Goal: Information Seeking & Learning: Check status

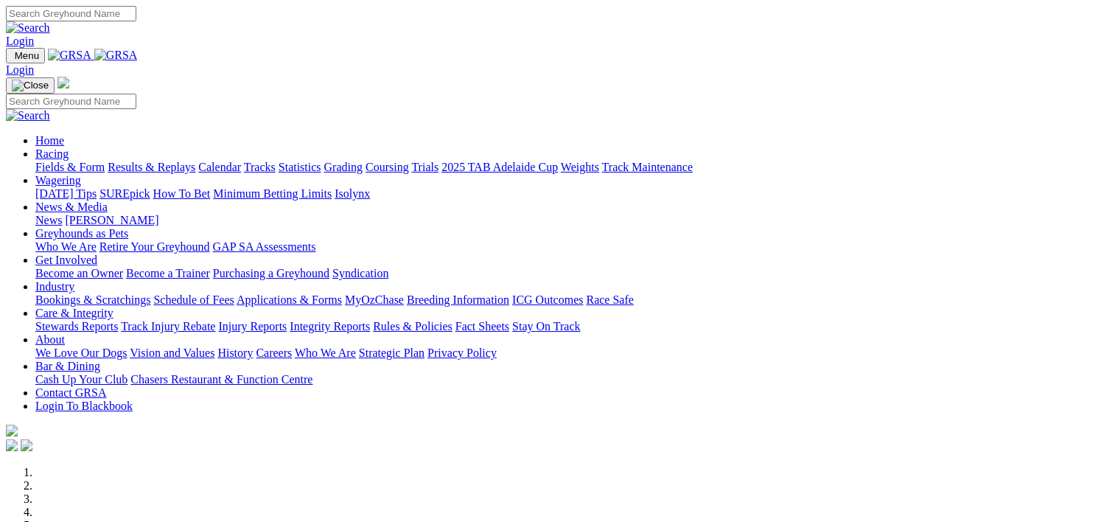
scroll to position [573, 0]
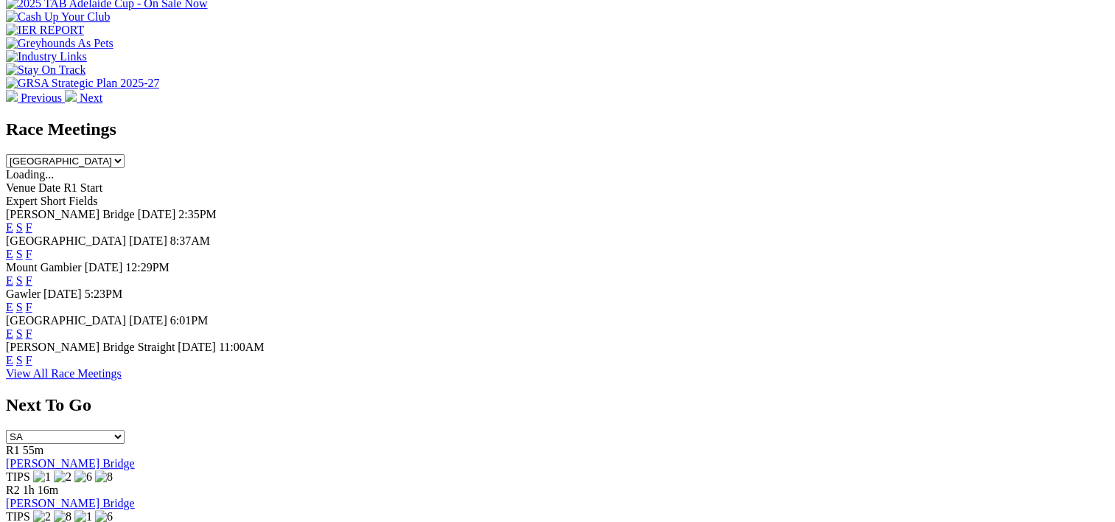
click at [32, 363] on link "F" at bounding box center [29, 360] width 7 height 13
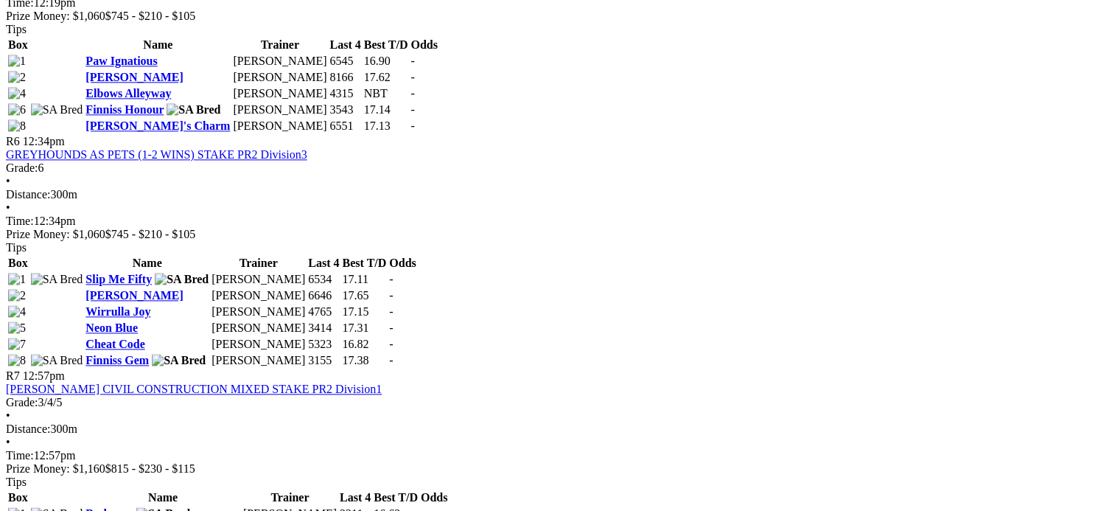
scroll to position [1786, 0]
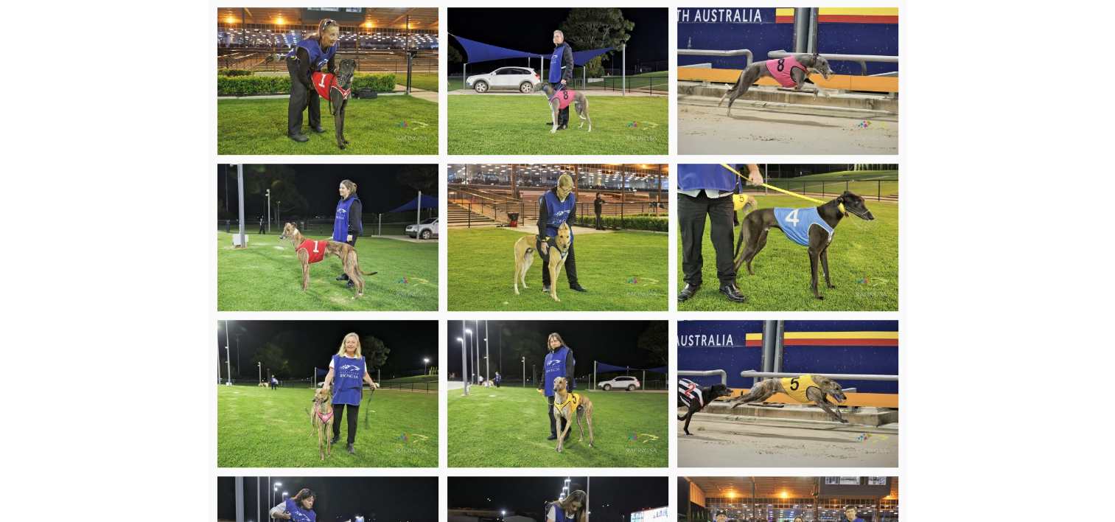
scroll to position [855, 0]
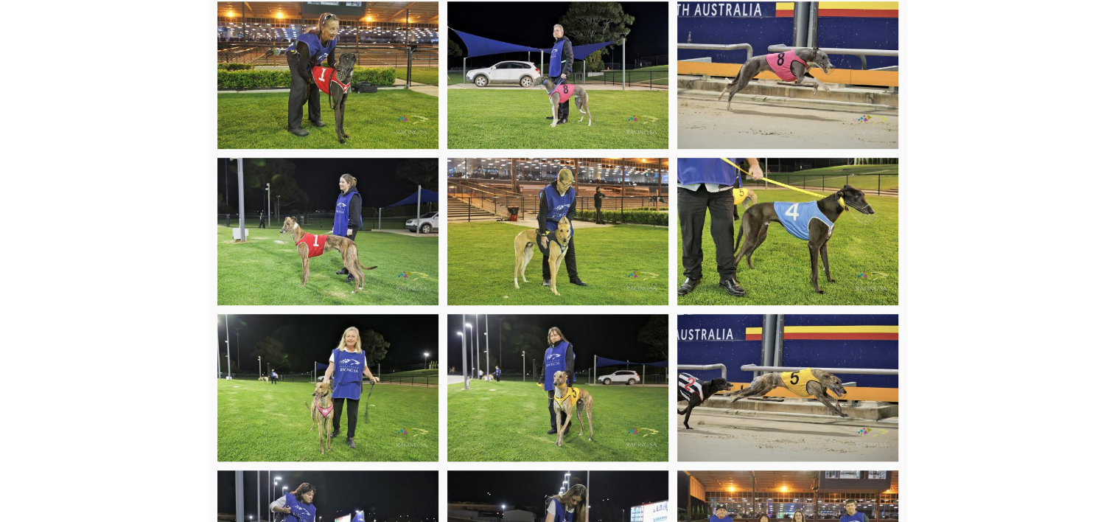
click at [351, 231] on img at bounding box center [327, 231] width 221 height 147
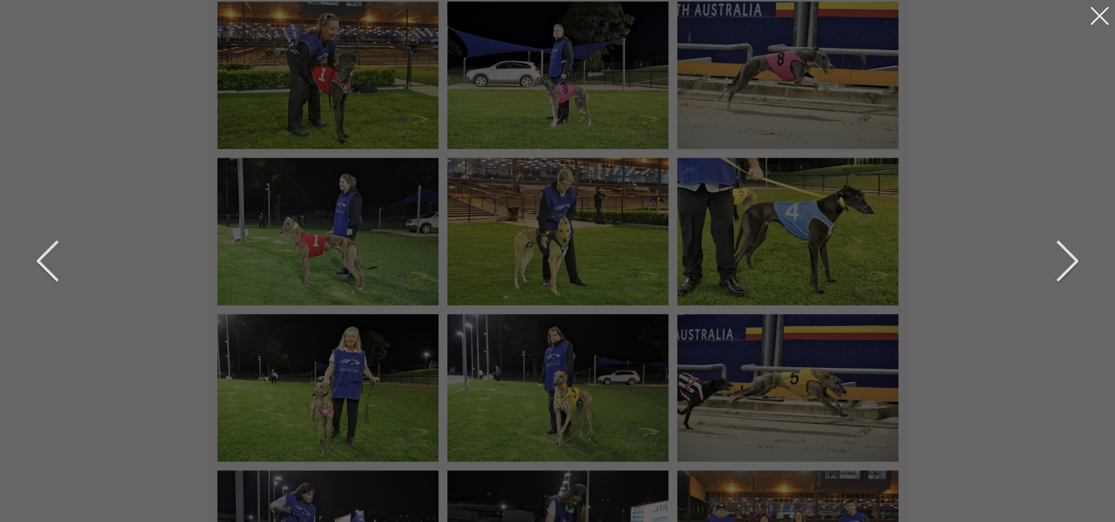
click at [1099, 12] on div at bounding box center [1100, 16] width 24 height 24
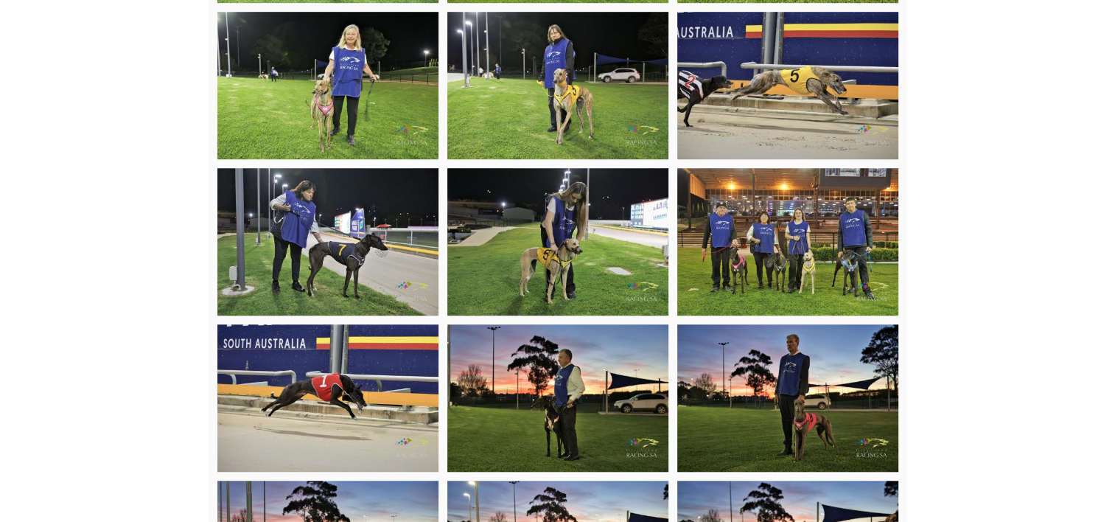
scroll to position [1173, 0]
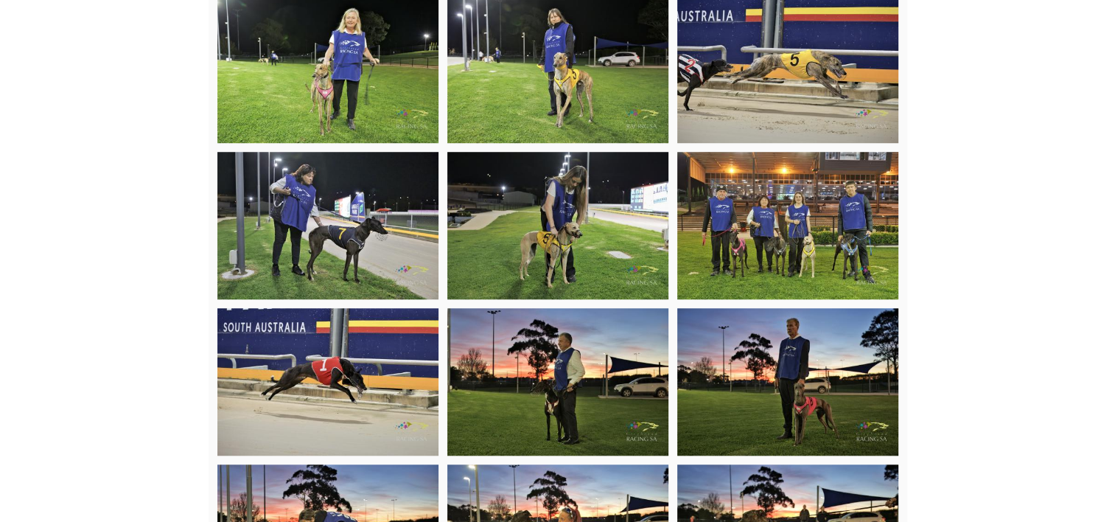
click at [782, 221] on img at bounding box center [787, 225] width 221 height 147
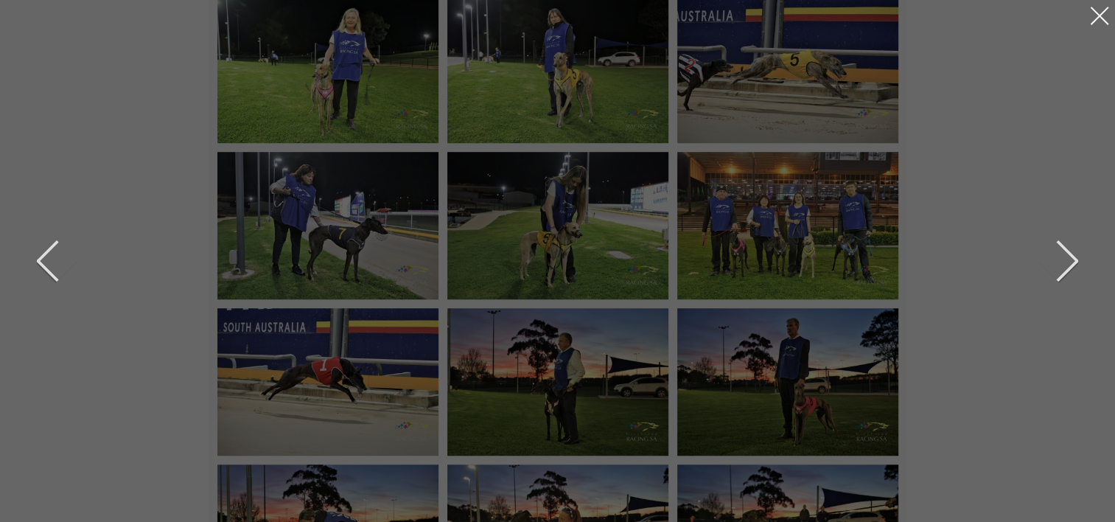
click at [1102, 21] on div at bounding box center [1100, 16] width 24 height 24
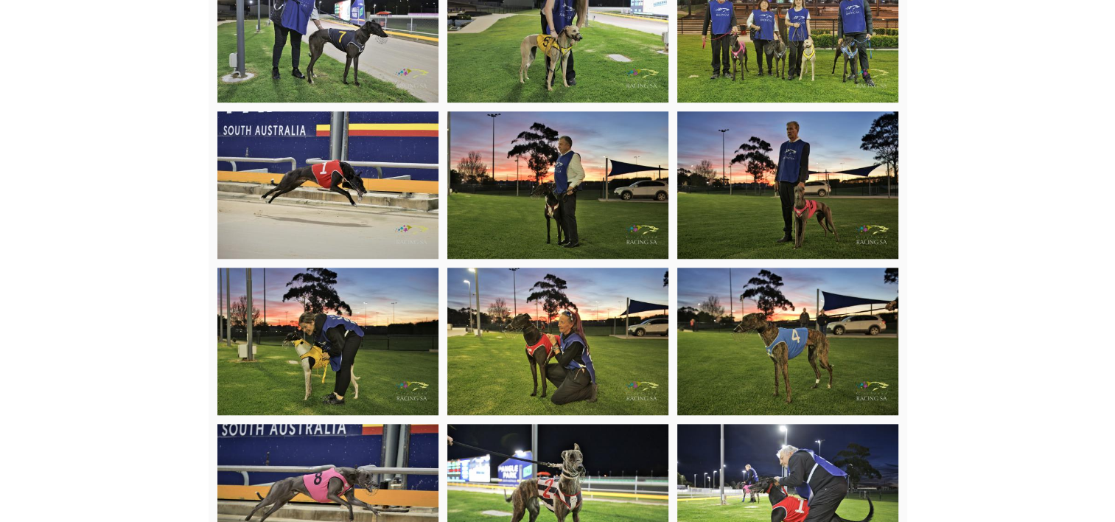
scroll to position [1441, 0]
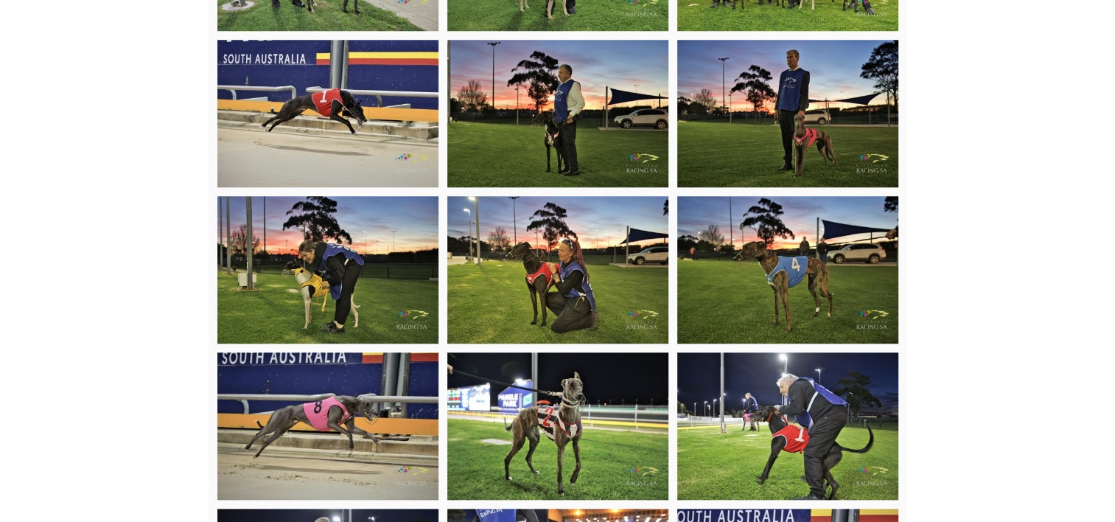
click at [808, 121] on img at bounding box center [787, 113] width 221 height 147
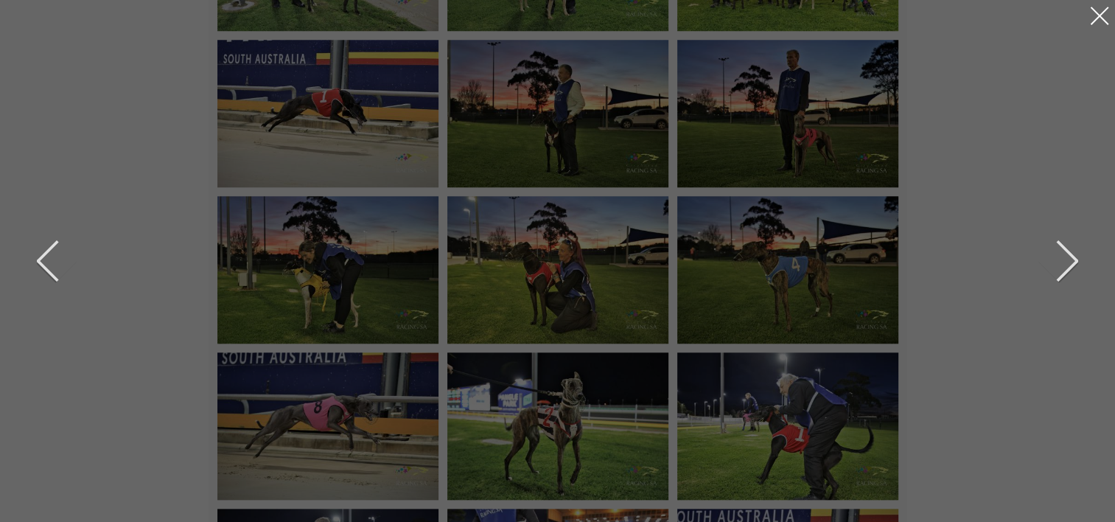
click at [1102, 16] on div at bounding box center [1100, 16] width 24 height 24
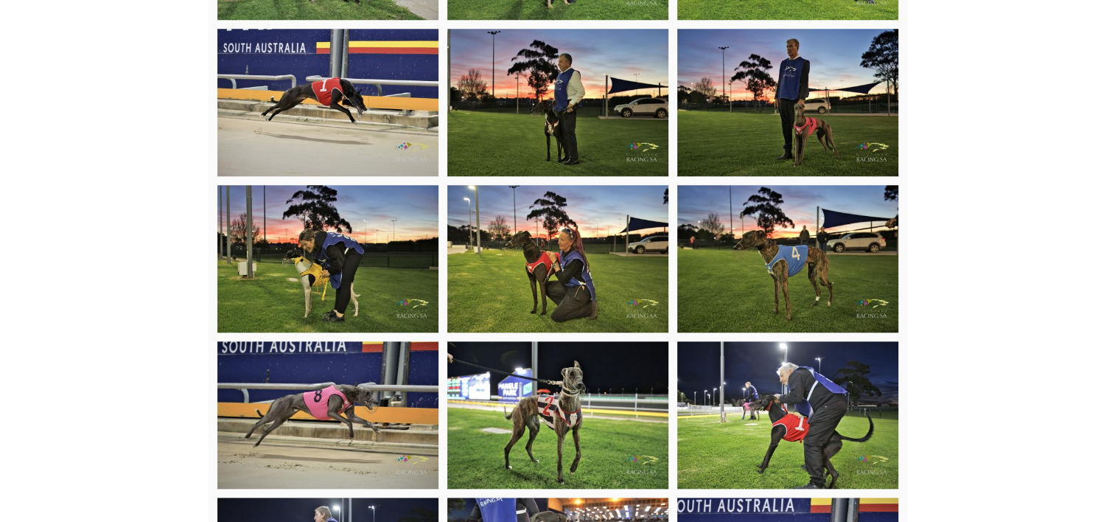
scroll to position [1453, 0]
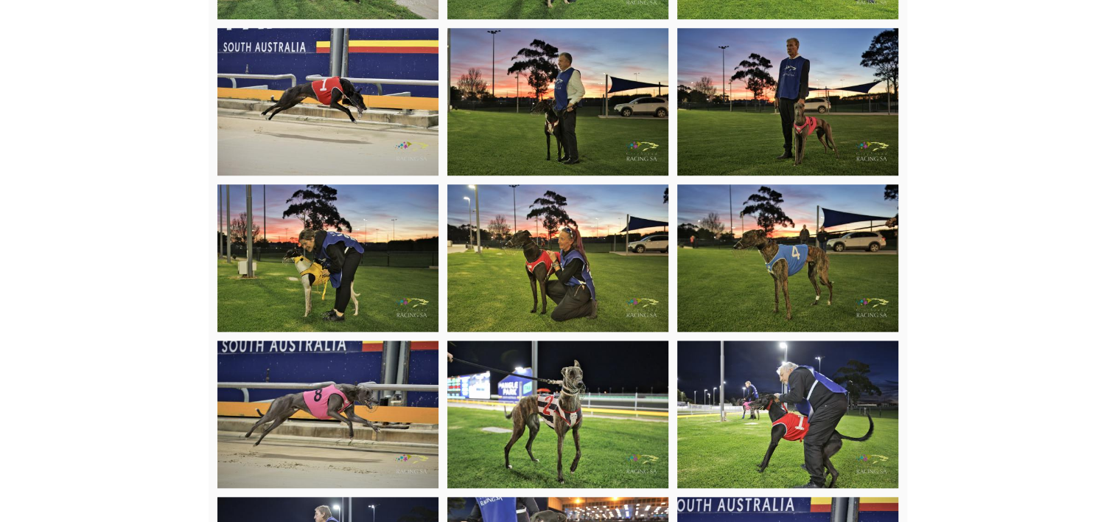
click at [355, 289] on img at bounding box center [327, 257] width 221 height 147
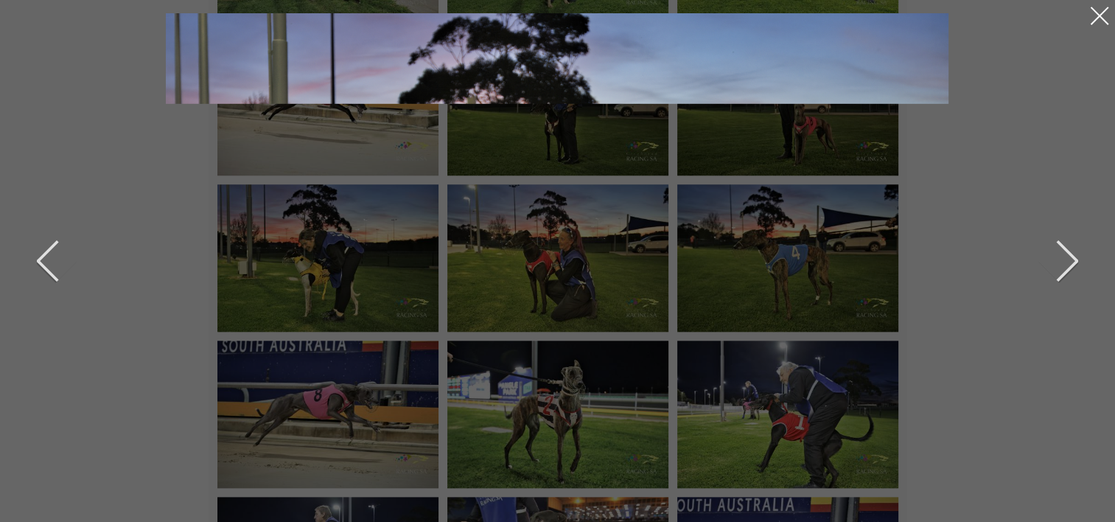
click at [1099, 17] on div at bounding box center [1100, 16] width 24 height 24
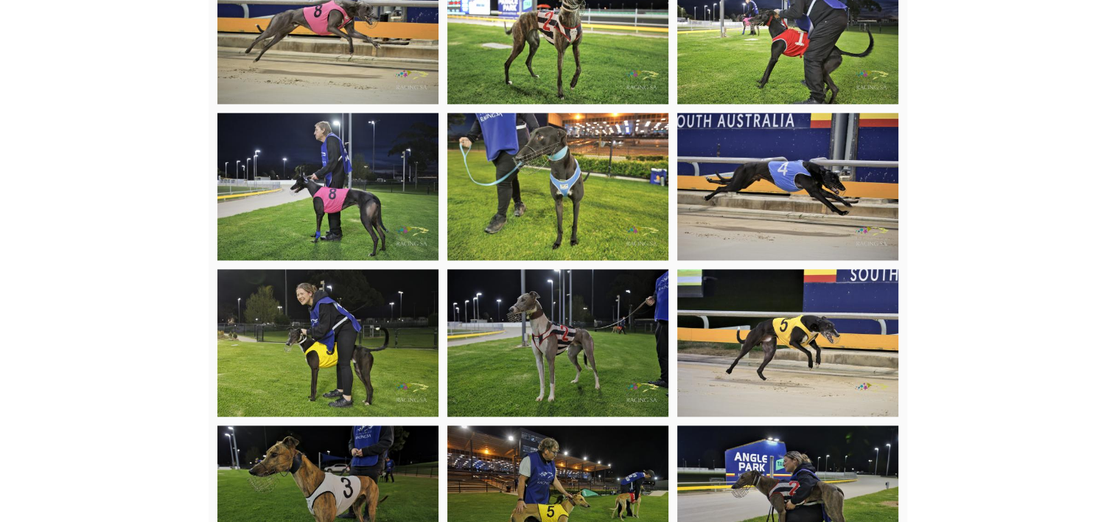
scroll to position [1908, 0]
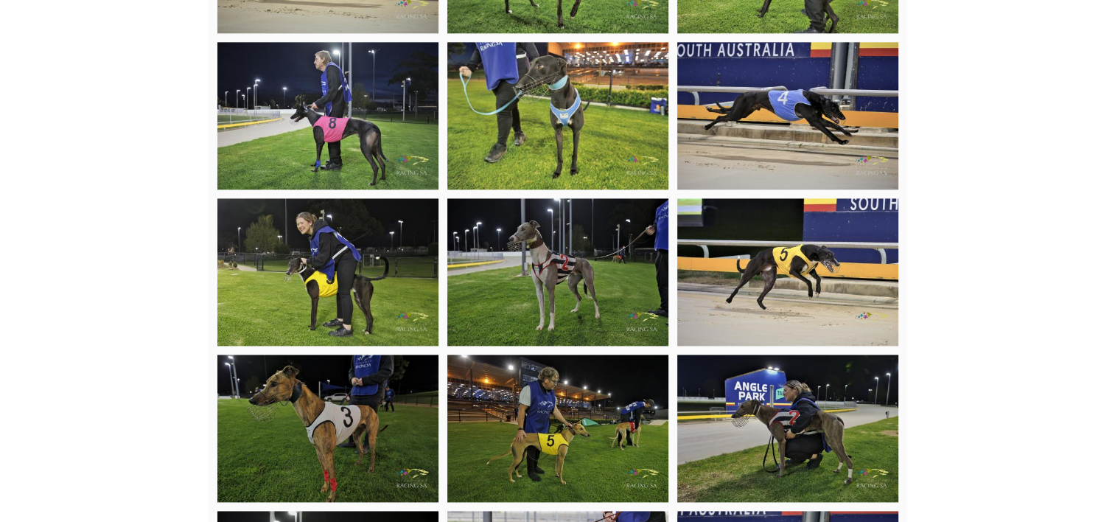
click at [348, 304] on img at bounding box center [327, 271] width 221 height 147
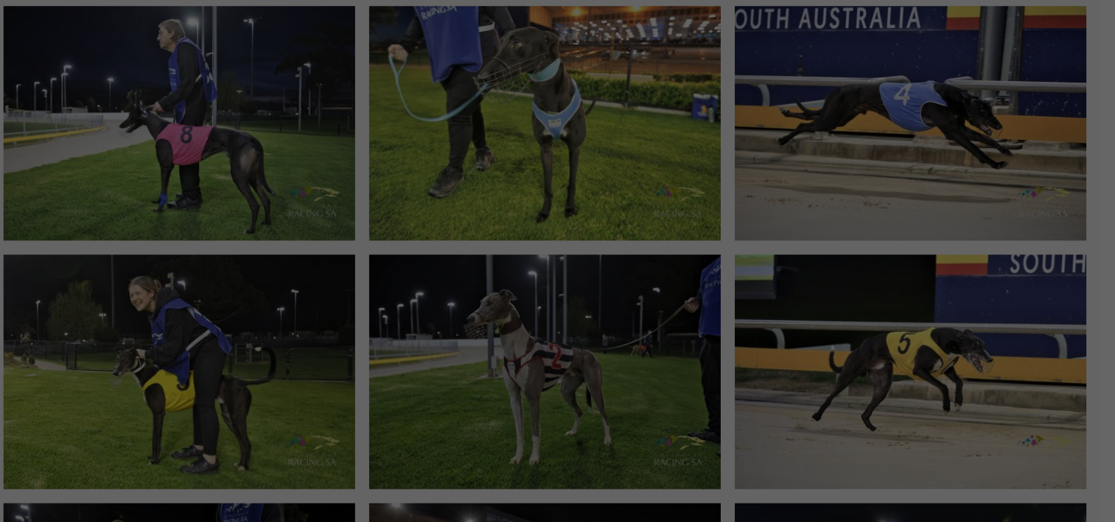
scroll to position [1913, 0]
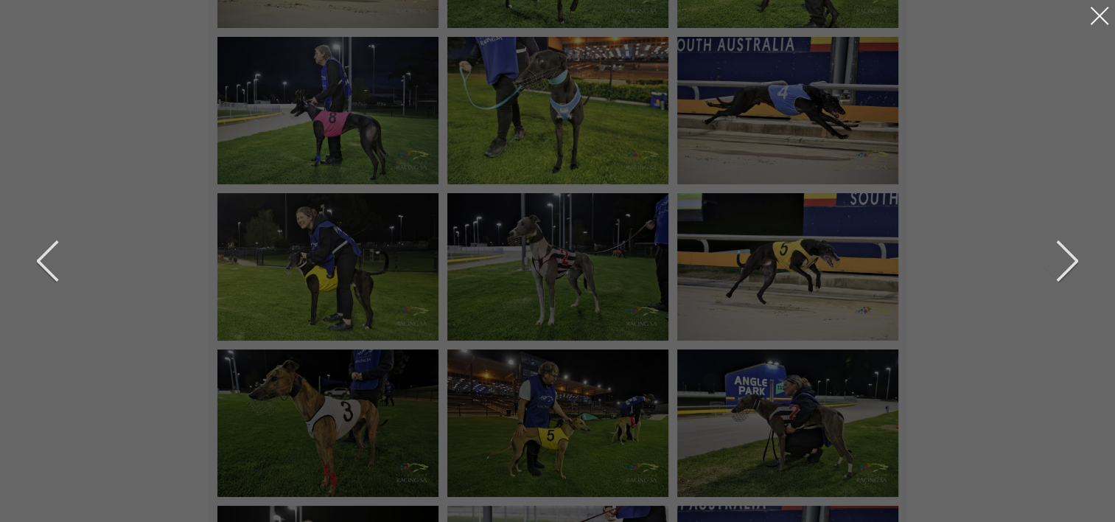
click at [1098, 19] on div at bounding box center [1100, 16] width 24 height 24
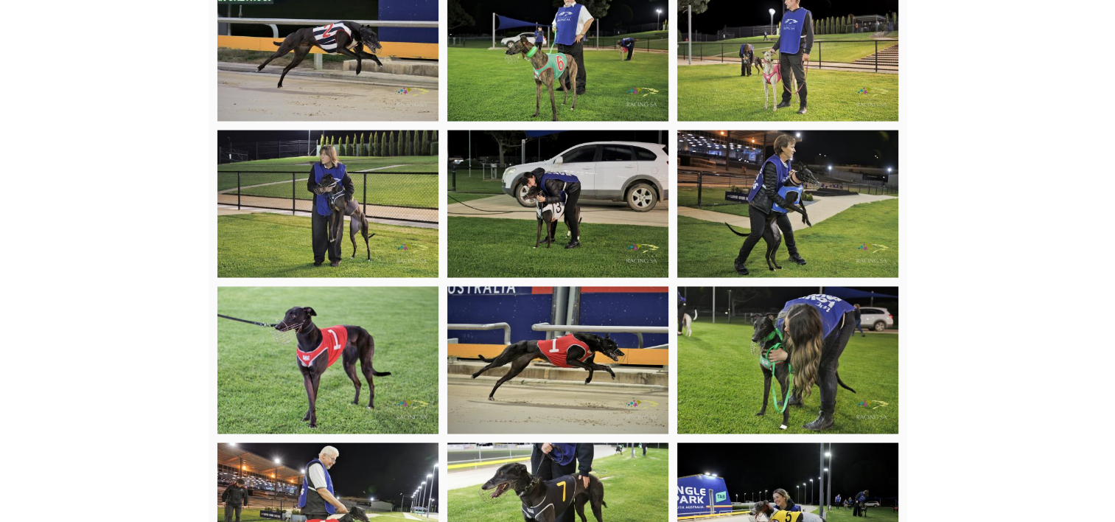
scroll to position [2914, 0]
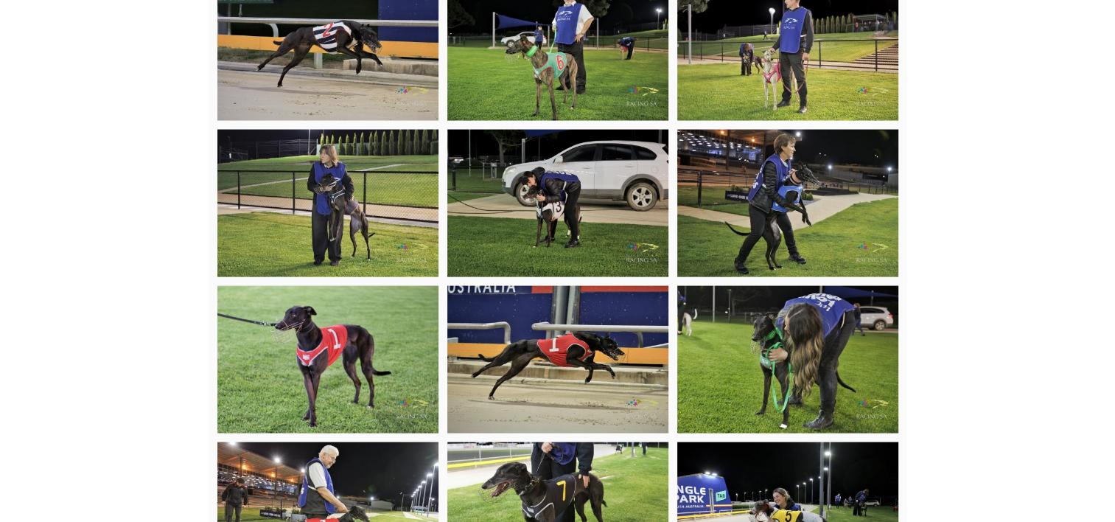
click at [569, 203] on img at bounding box center [557, 203] width 221 height 147
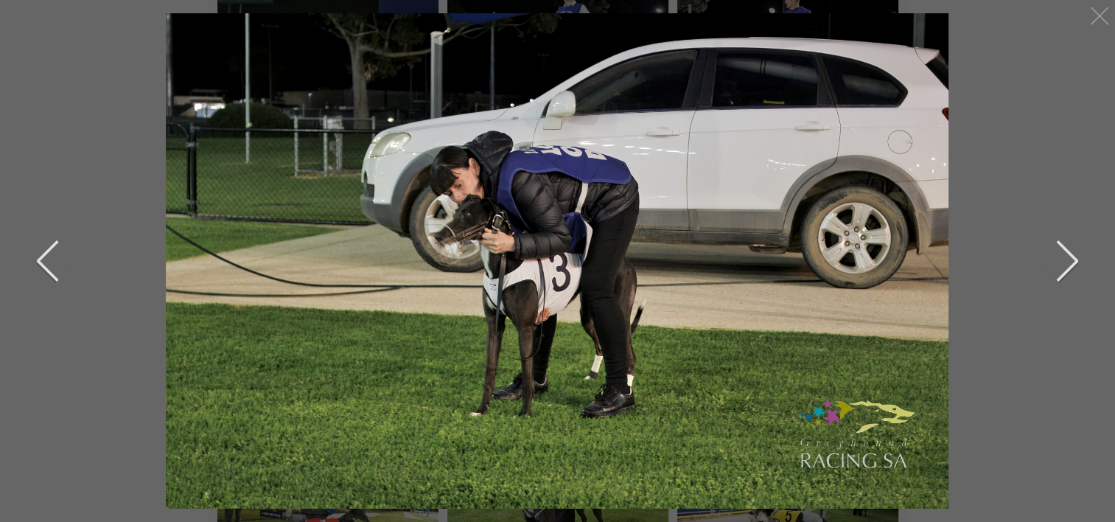
click at [1057, 268] on button "next" at bounding box center [1056, 261] width 44 height 74
click at [1102, 9] on div at bounding box center [1100, 16] width 24 height 24
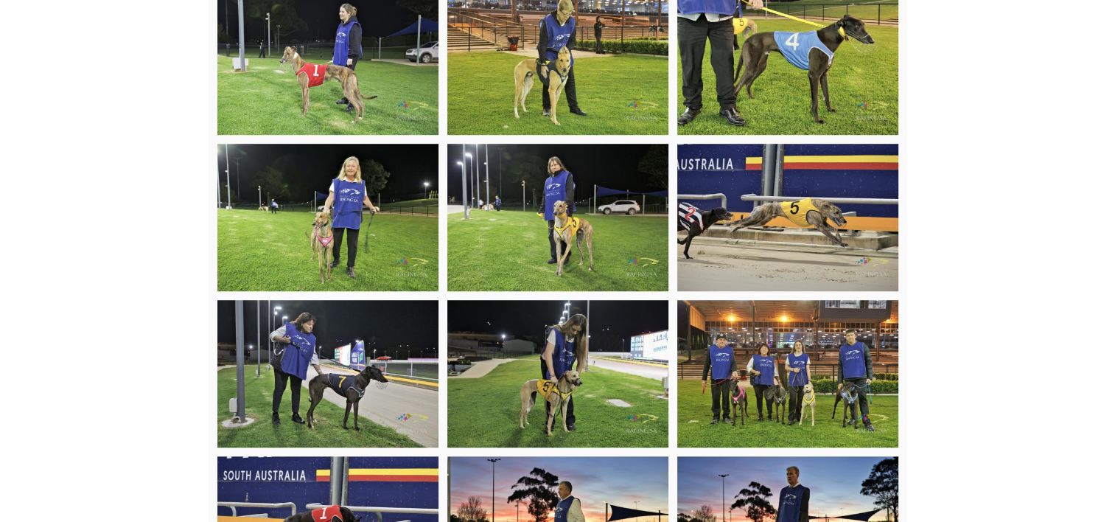
scroll to position [0, 0]
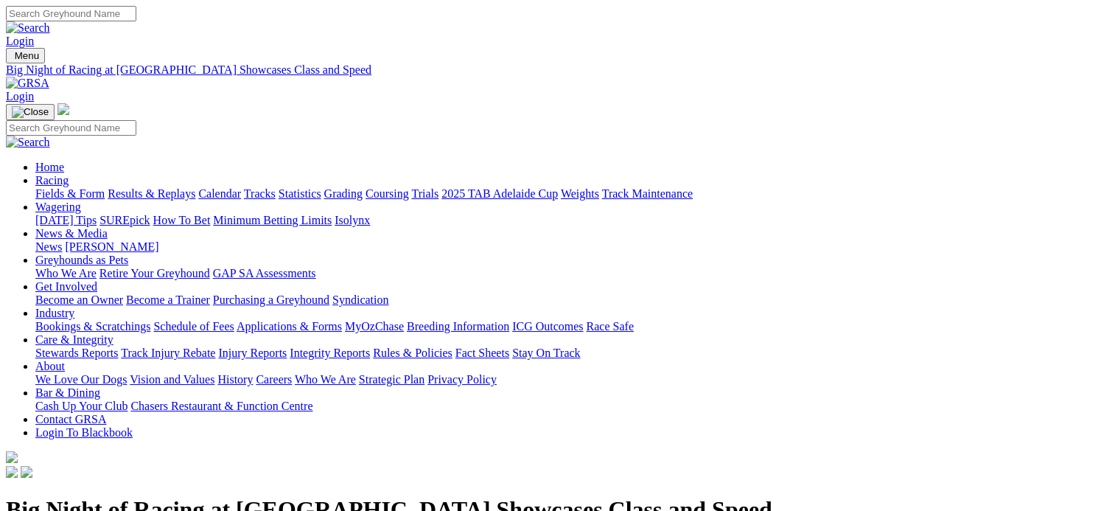
click at [181, 187] on link "Results & Replays" at bounding box center [152, 193] width 88 height 13
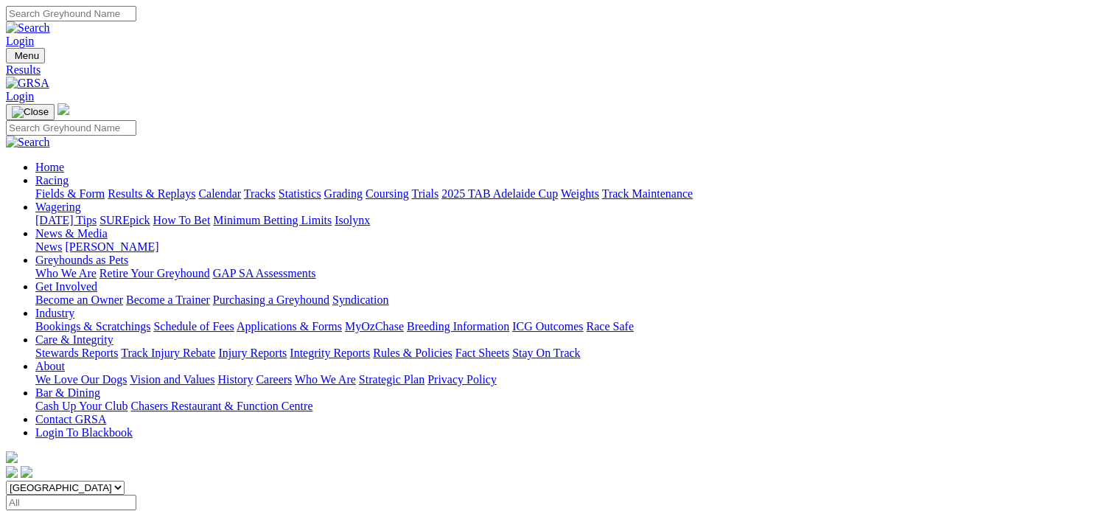
click at [108, 510] on span "12 races" at bounding box center [88, 516] width 39 height 13
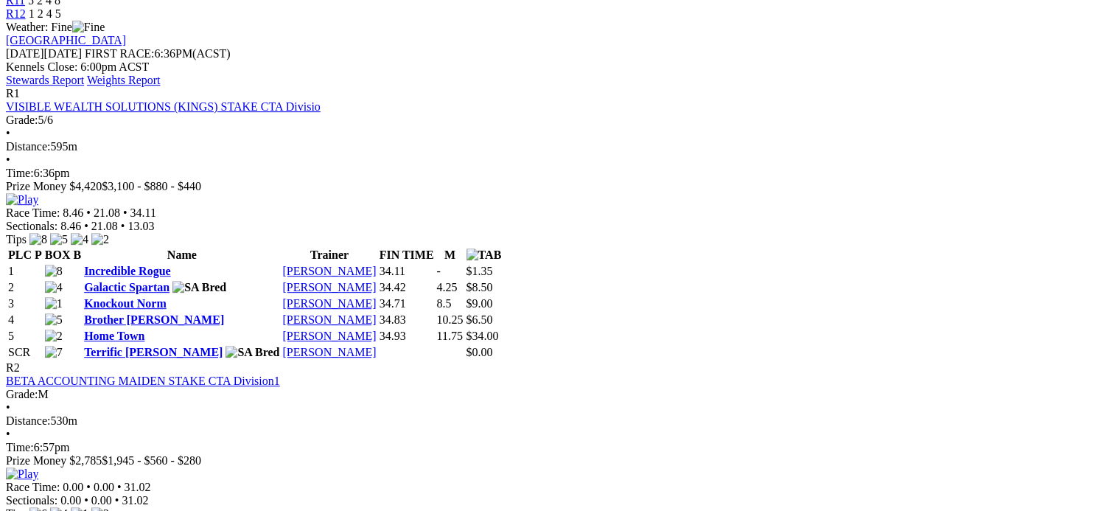
scroll to position [660, 0]
